Goal: Transaction & Acquisition: Purchase product/service

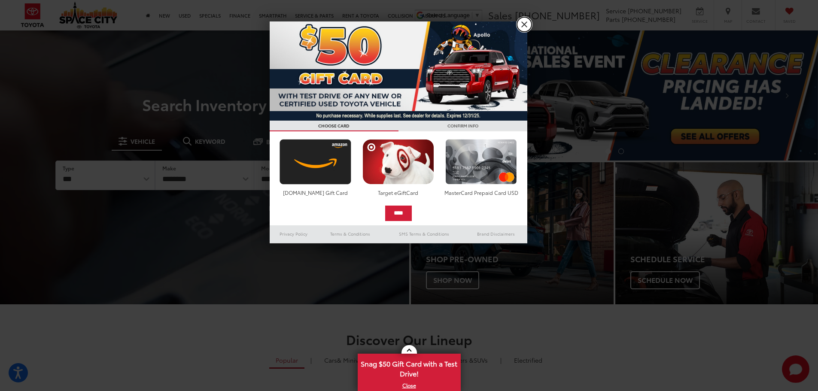
click at [524, 25] on link "X" at bounding box center [524, 24] width 15 height 15
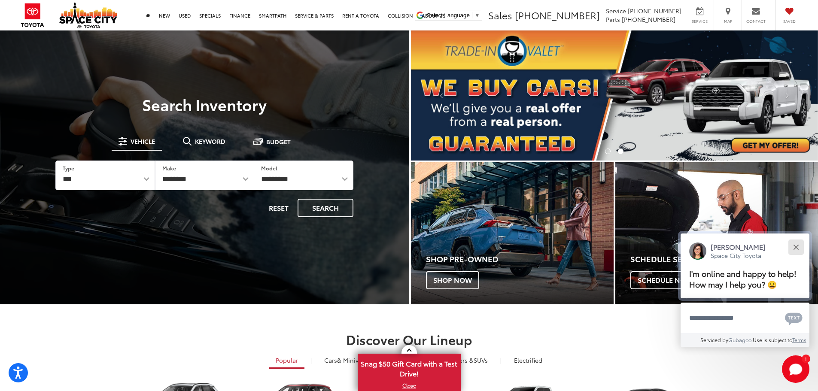
click at [797, 248] on div "Close" at bounding box center [796, 247] width 6 height 6
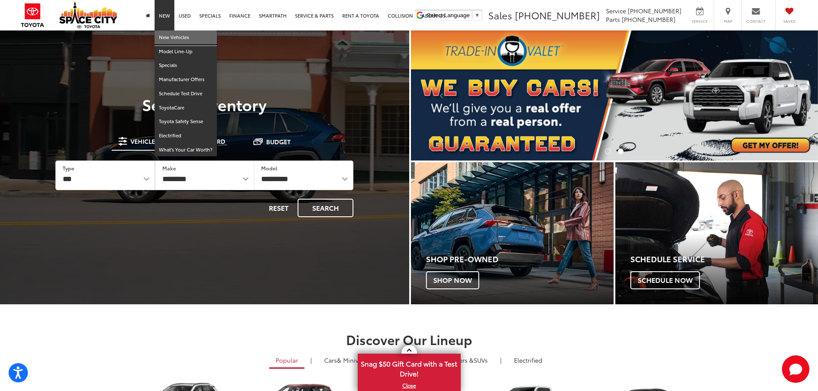
drag, startPoint x: 171, startPoint y: 38, endPoint x: 217, endPoint y: 48, distance: 47.3
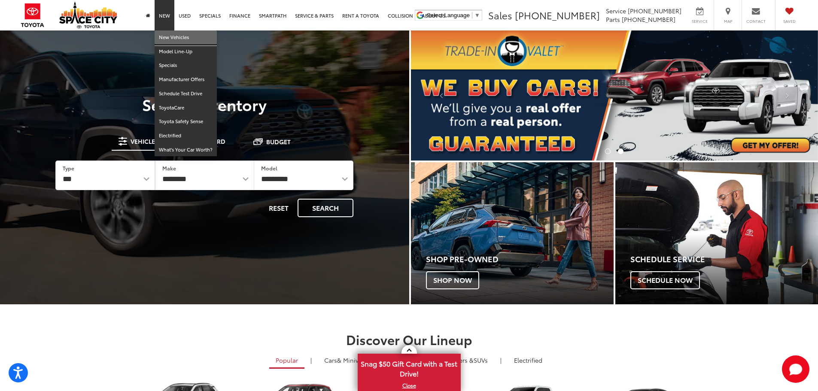
click at [171, 38] on link "New Vehicles" at bounding box center [186, 37] width 62 height 14
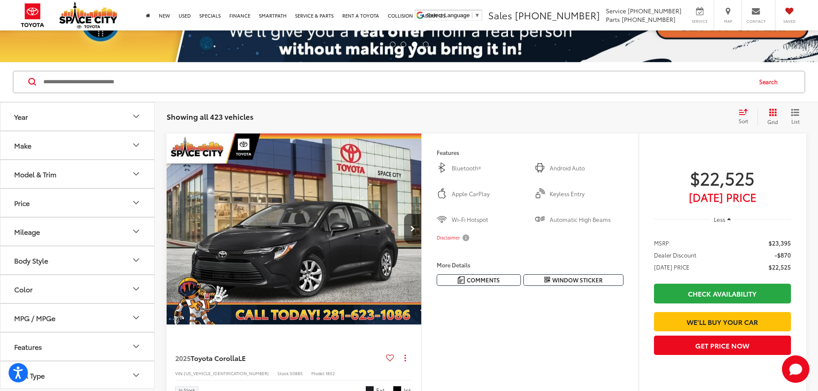
scroll to position [172, 0]
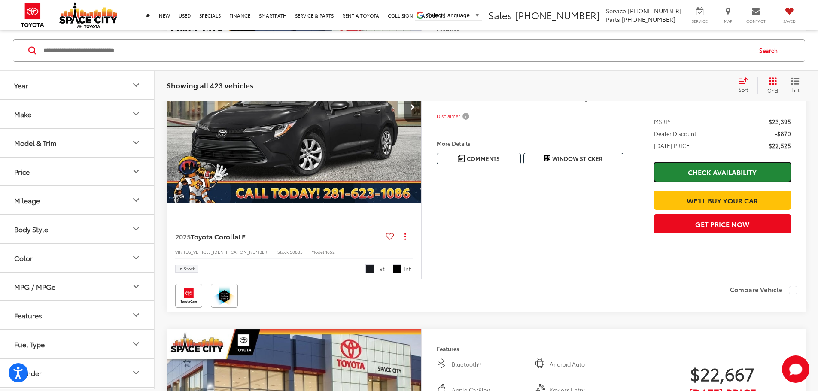
click at [718, 174] on link "Check Availability" at bounding box center [722, 171] width 137 height 19
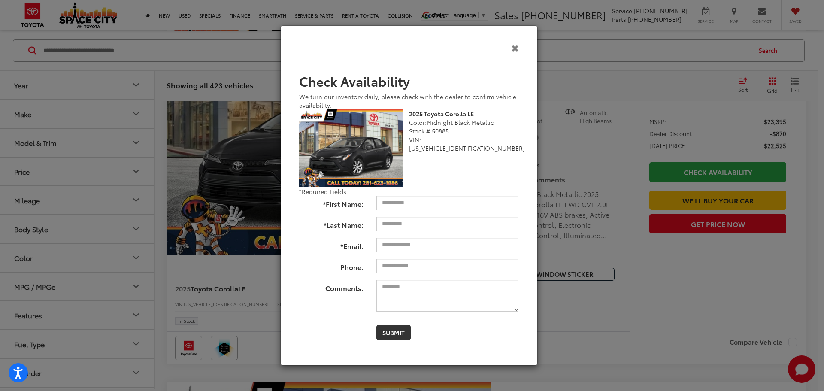
click at [517, 46] on icon "Close" at bounding box center [515, 47] width 7 height 9
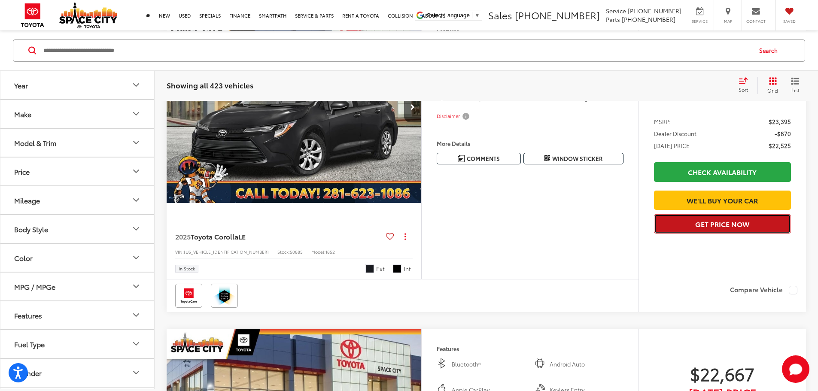
drag, startPoint x: 725, startPoint y: 259, endPoint x: 481, endPoint y: 166, distance: 261.2
click at [725, 234] on button "Get Price Now" at bounding box center [722, 223] width 137 height 19
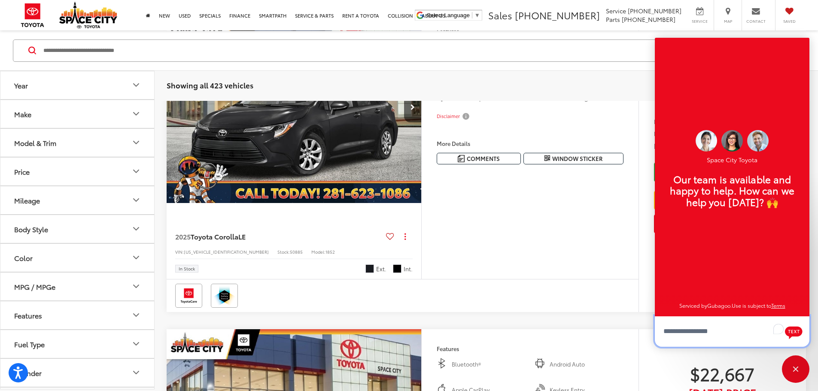
scroll to position [10, 0]
click at [792, 366] on div "Close" at bounding box center [795, 368] width 27 height 27
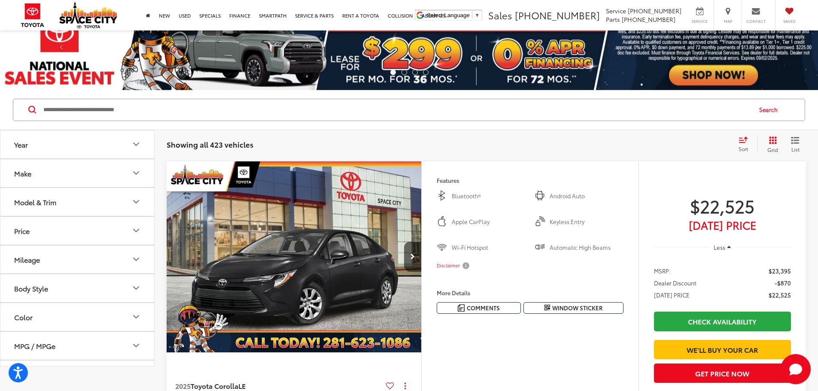
scroll to position [0, 0]
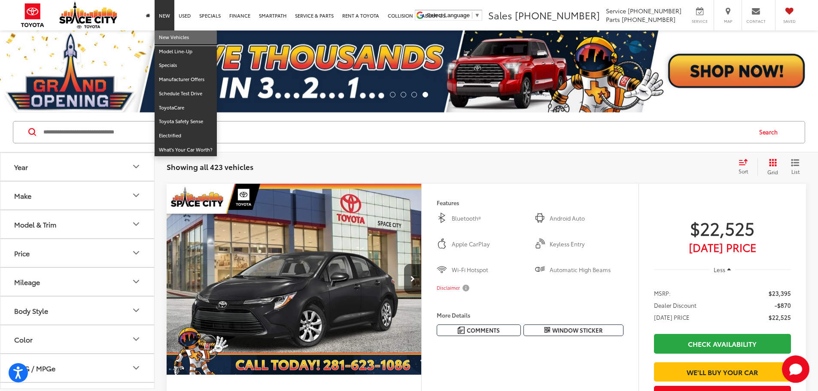
click at [174, 41] on link "New Vehicles" at bounding box center [186, 37] width 62 height 14
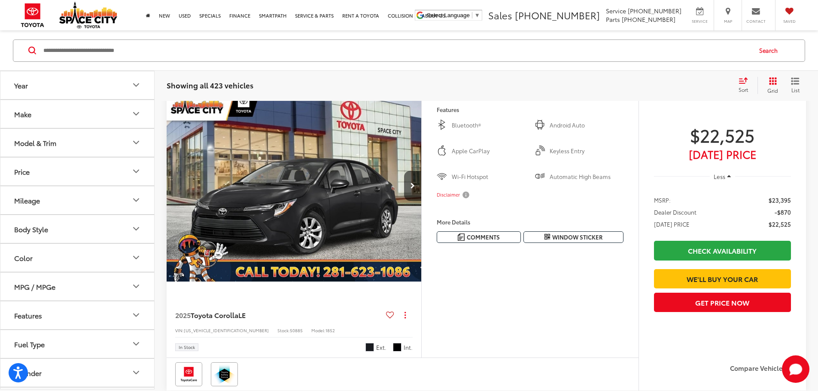
scroll to position [86, 0]
